Goal: Find specific page/section: Find specific page/section

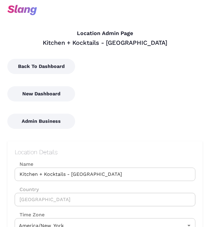
type input "Eastern Time"
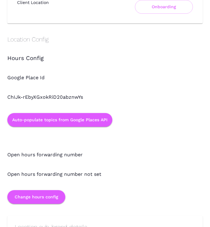
scroll to position [622, 0]
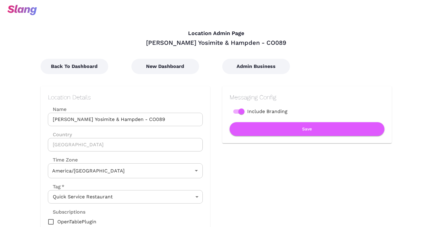
type input "Mountain Time"
click at [232, 58] on div "Admin Business" at bounding box center [255, 60] width 91 height 27
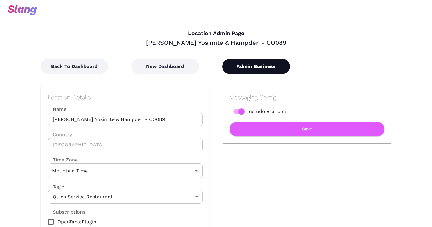
click at [232, 61] on button "Admin Business" at bounding box center [256, 66] width 68 height 15
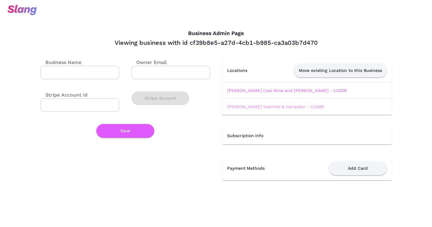
click at [254, 106] on link "Papa Murphy's Yosimite & Hampden - CO089" at bounding box center [275, 106] width 97 height 5
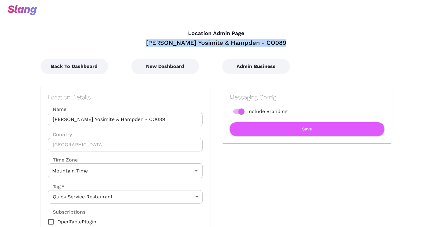
drag, startPoint x: 288, startPoint y: 39, endPoint x: 143, endPoint y: 42, distance: 144.9
click at [143, 42] on div "Papa Murphy's Yosimite & Hampden - CO089" at bounding box center [216, 43] width 351 height 8
copy div "Papa Murphy's Yosimite & Hampden - CO089"
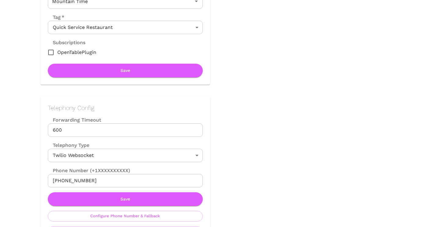
scroll to position [171, 0]
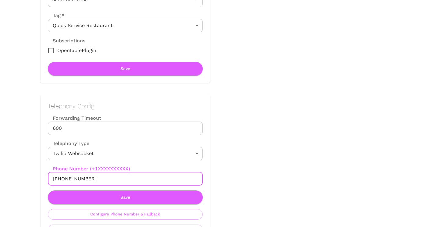
drag, startPoint x: 95, startPoint y: 179, endPoint x: 57, endPoint y: 179, distance: 37.8
click at [57, 179] on input "[PHONE_NUMBER]" at bounding box center [125, 178] width 155 height 13
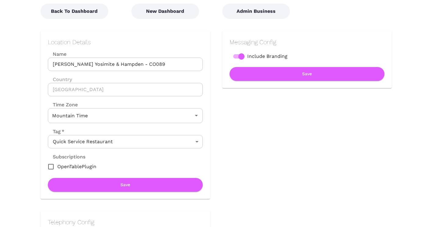
scroll to position [0, 0]
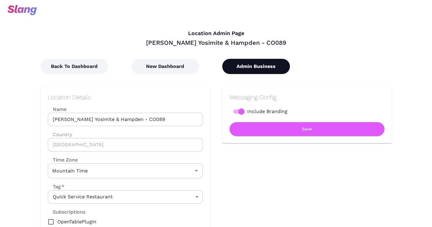
click at [246, 66] on button "Admin Business" at bounding box center [256, 66] width 68 height 15
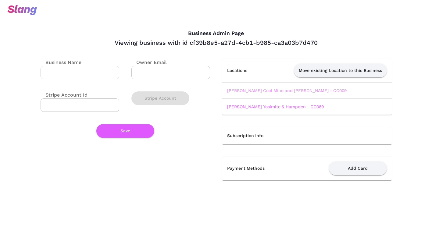
click at [249, 92] on link "Papa Murphy's Coal Mine and Pierce - CO009" at bounding box center [287, 90] width 120 height 5
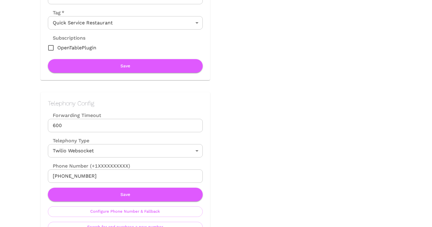
scroll to position [178, 0]
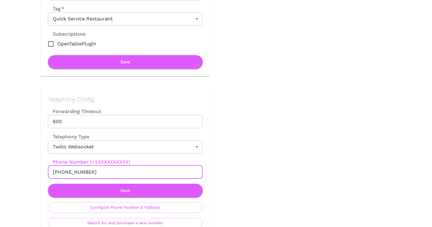
drag, startPoint x: 98, startPoint y: 171, endPoint x: 59, endPoint y: 173, distance: 39.1
click at [59, 173] on input "+17207435892" at bounding box center [125, 172] width 155 height 13
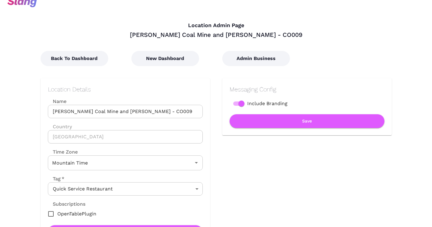
scroll to position [0, 0]
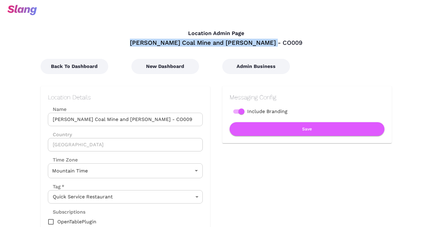
drag, startPoint x: 284, startPoint y: 43, endPoint x: 150, endPoint y: 45, distance: 133.9
click at [150, 45] on div "Papa Murphy's Coal Mine and Pierce - CO009" at bounding box center [216, 43] width 351 height 8
copy div "Papa Murphy's Coal Mine and Pierce - CO009"
